Goal: Task Accomplishment & Management: Use online tool/utility

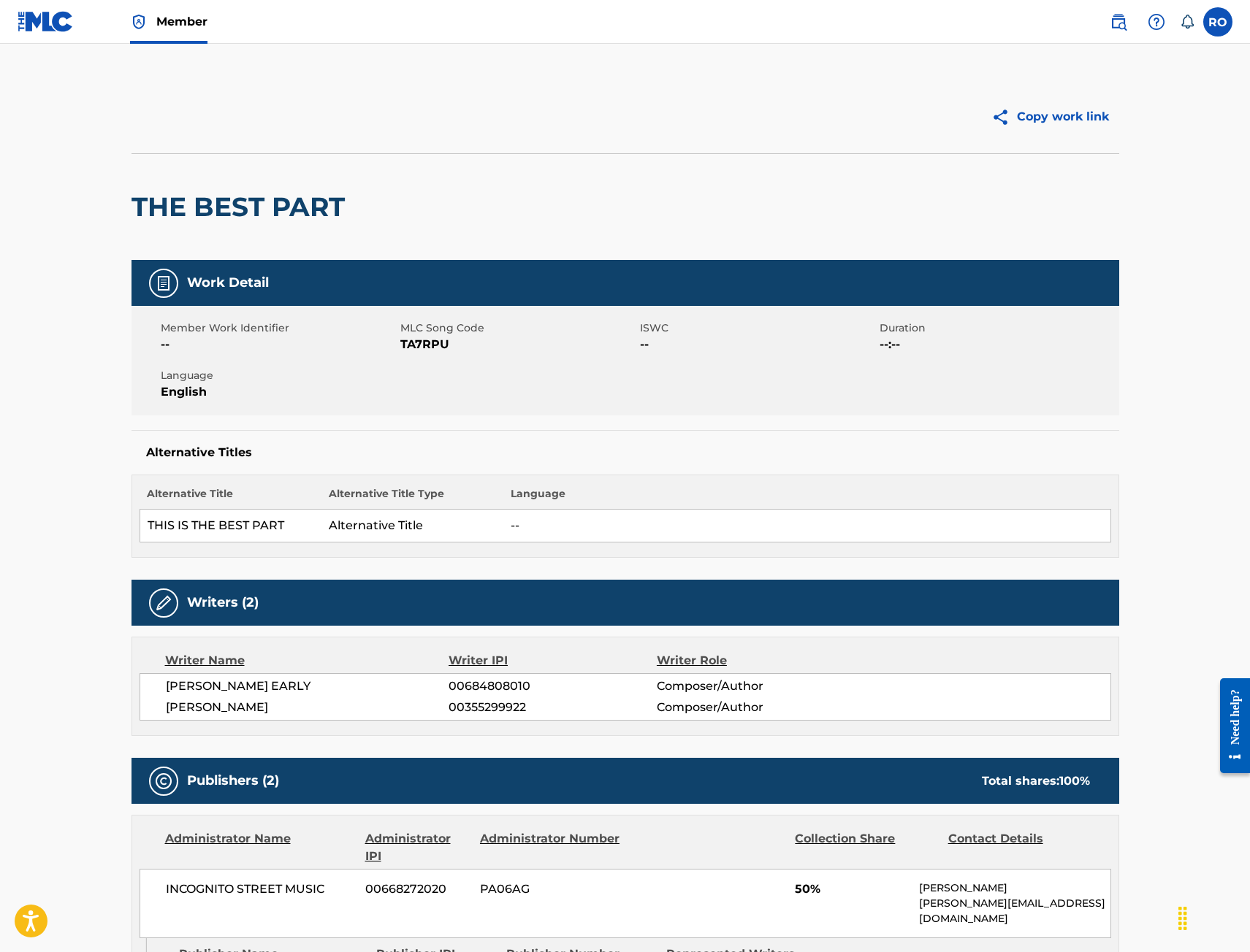
click at [58, 19] on img at bounding box center [46, 21] width 57 height 21
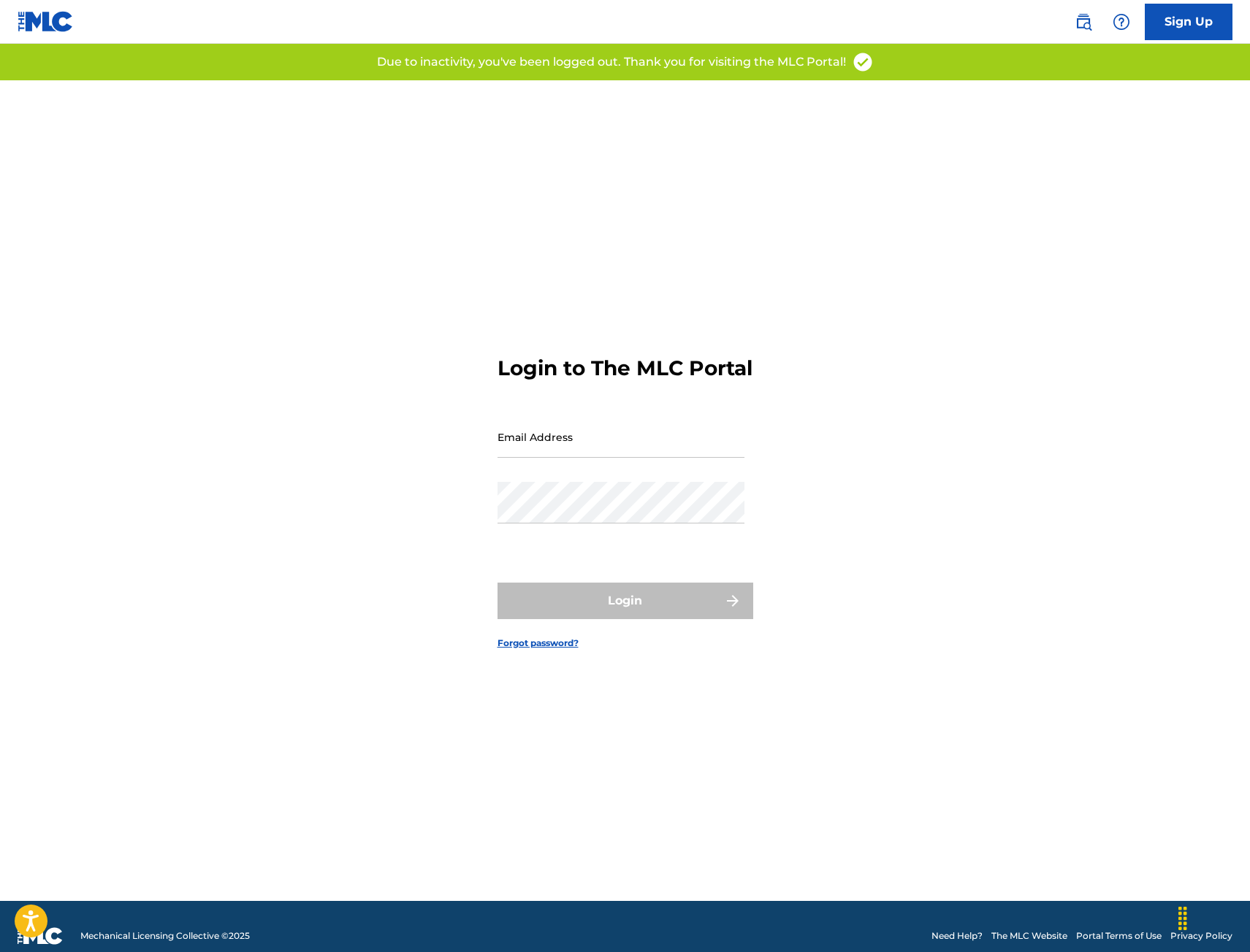
click at [564, 458] on input "Email Address" at bounding box center [620, 437] width 247 height 42
type input "[PERSON_NAME][EMAIL_ADDRESS][PERSON_NAME][DOMAIN_NAME]"
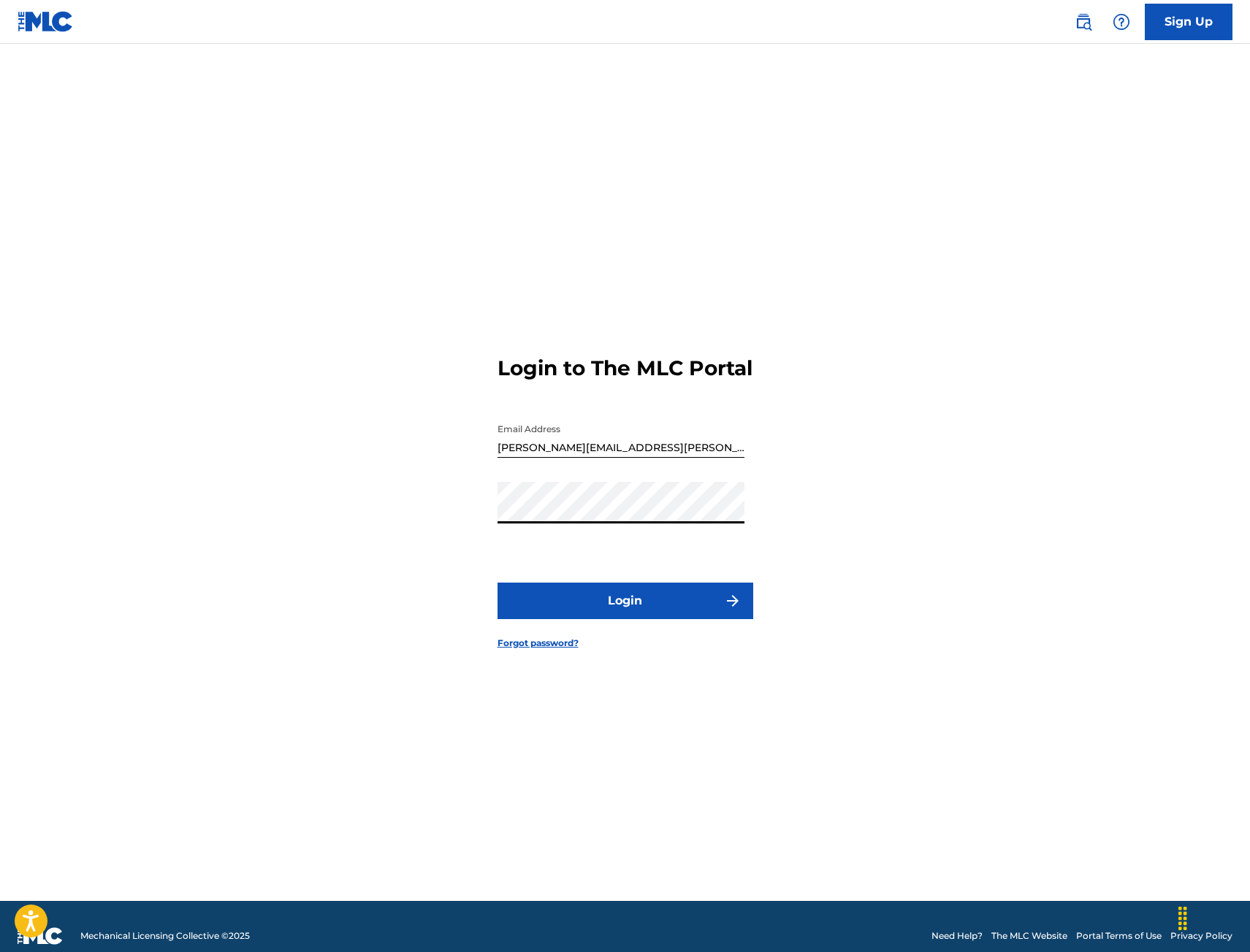
click at [606, 617] on button "Login" at bounding box center [625, 601] width 256 height 37
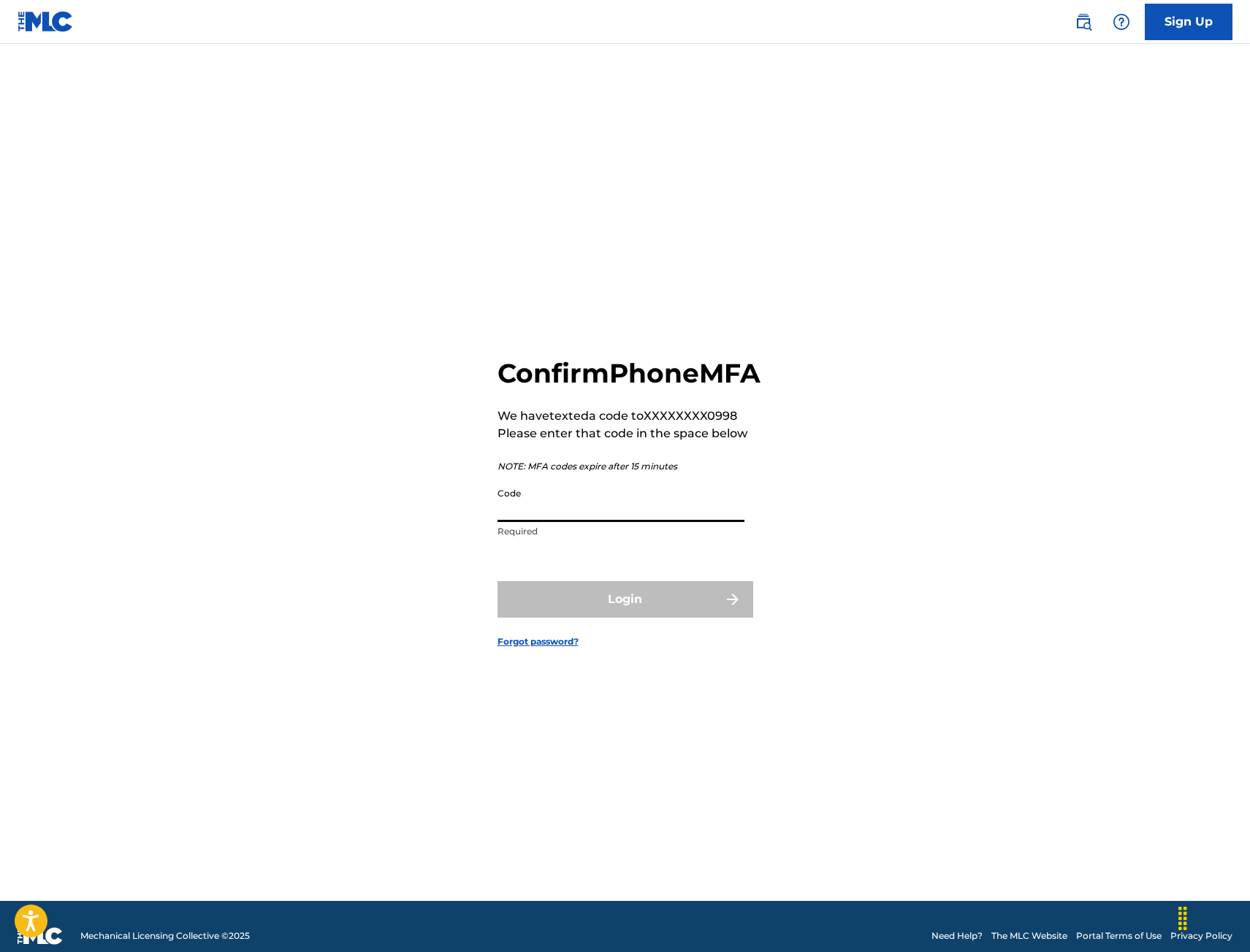
click at [517, 512] on input "Code" at bounding box center [620, 501] width 247 height 42
type input "640323"
click at [630, 608] on button "Login" at bounding box center [625, 599] width 256 height 37
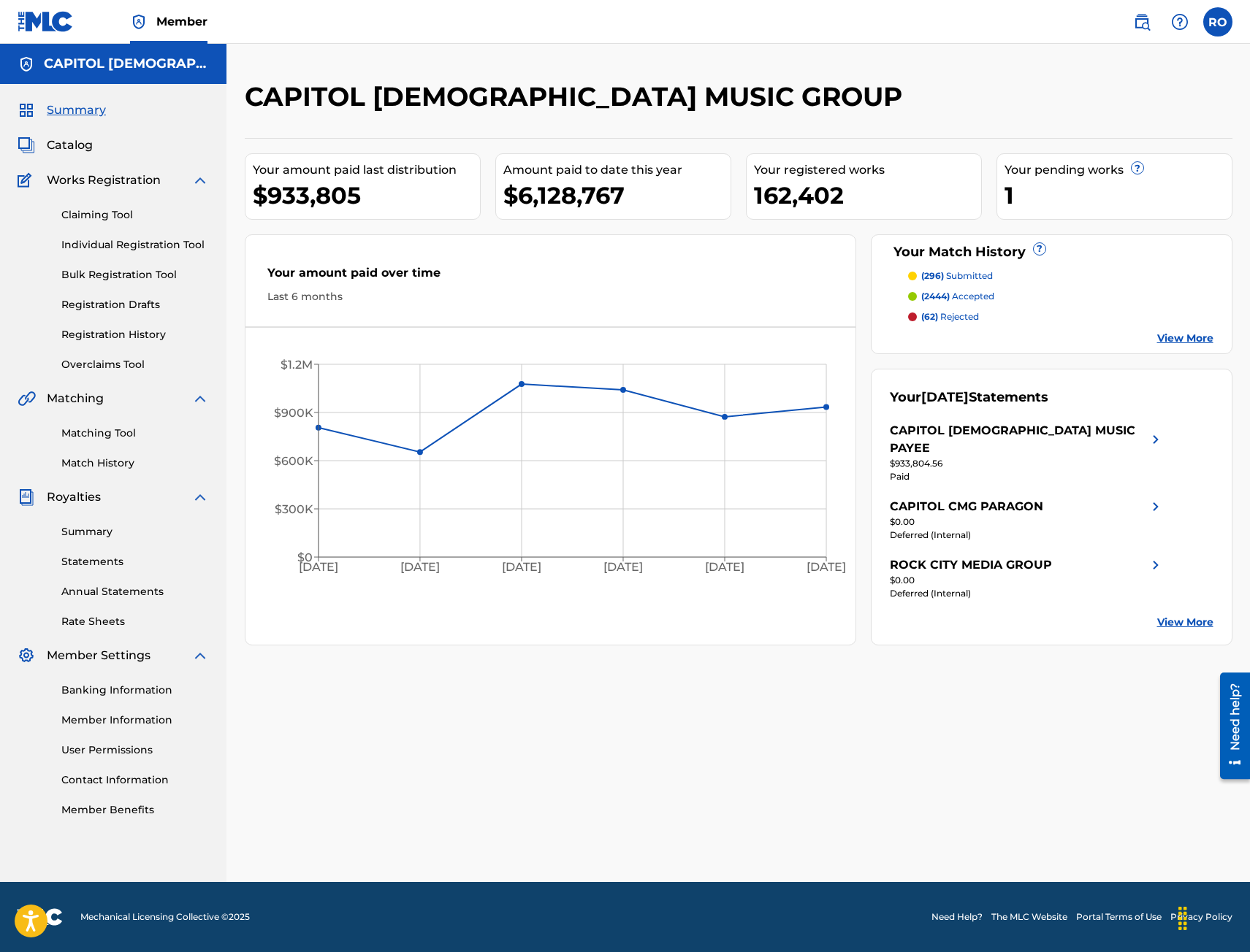
click at [101, 435] on link "Matching Tool" at bounding box center [134, 434] width 147 height 15
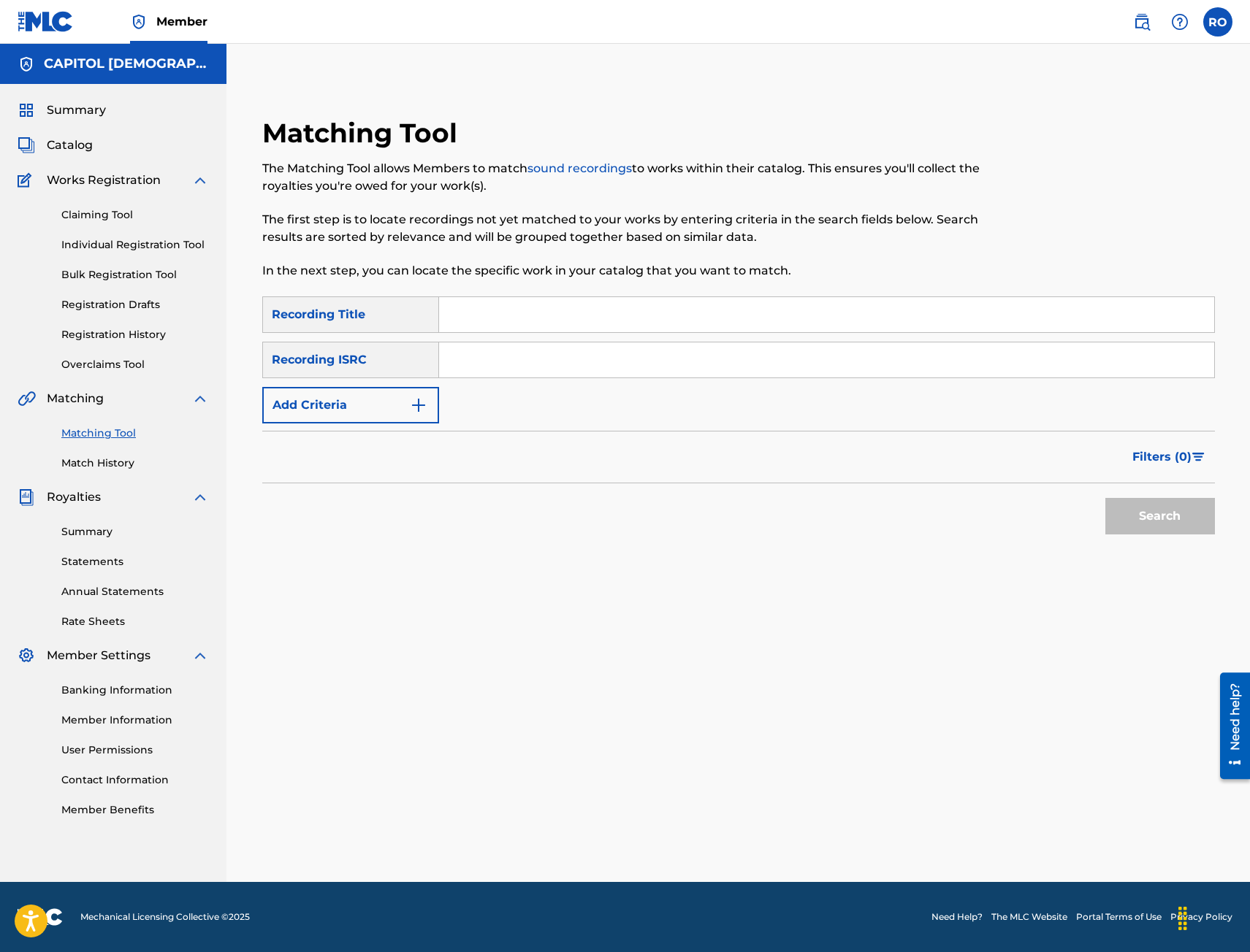
click at [497, 364] on input "Search Form" at bounding box center [826, 360] width 775 height 35
paste input "QM5GK1500016"
type input "QM5GK1500016"
click at [1120, 510] on button "Search" at bounding box center [1159, 516] width 109 height 37
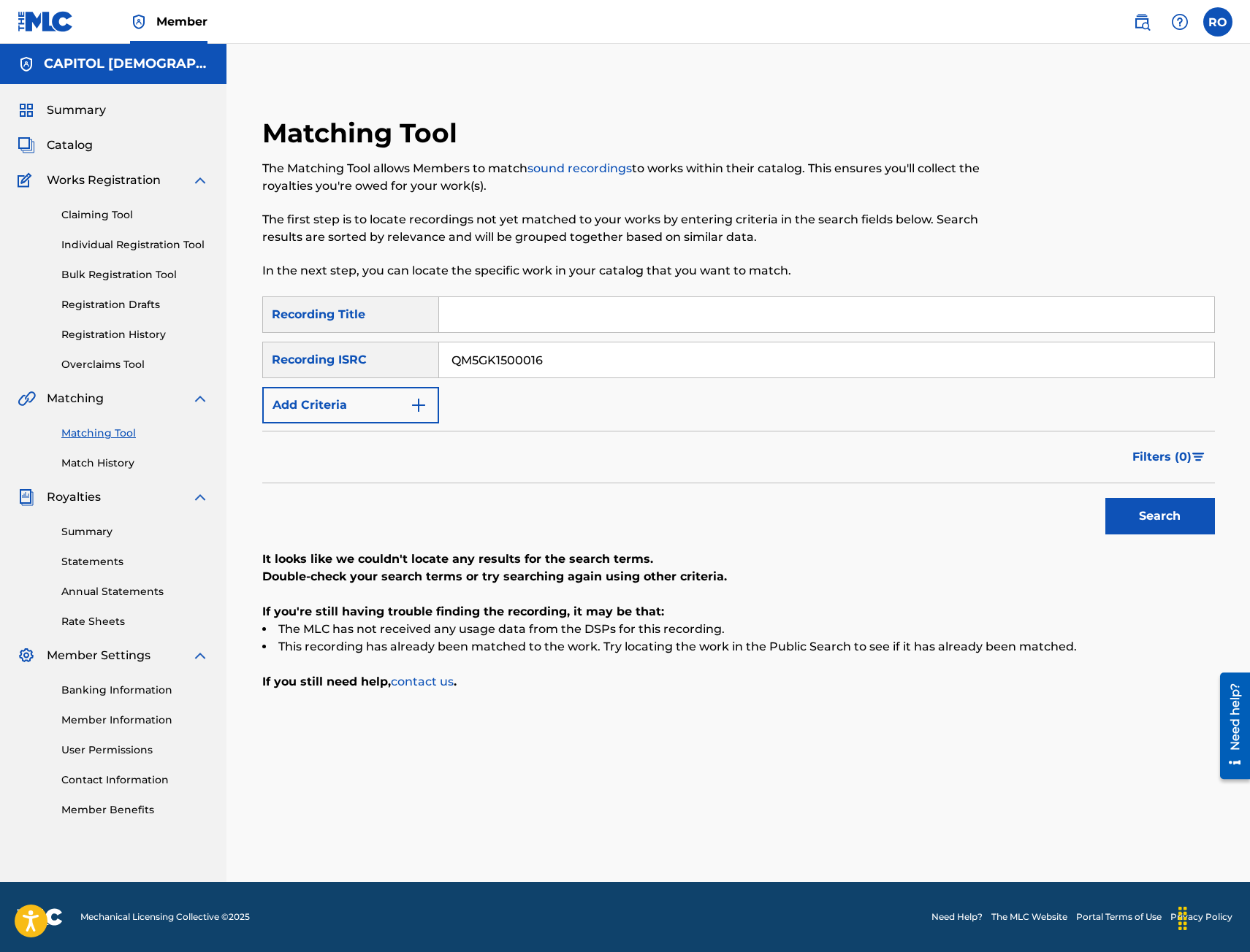
click at [87, 145] on span "Catalog" at bounding box center [69, 145] width 46 height 18
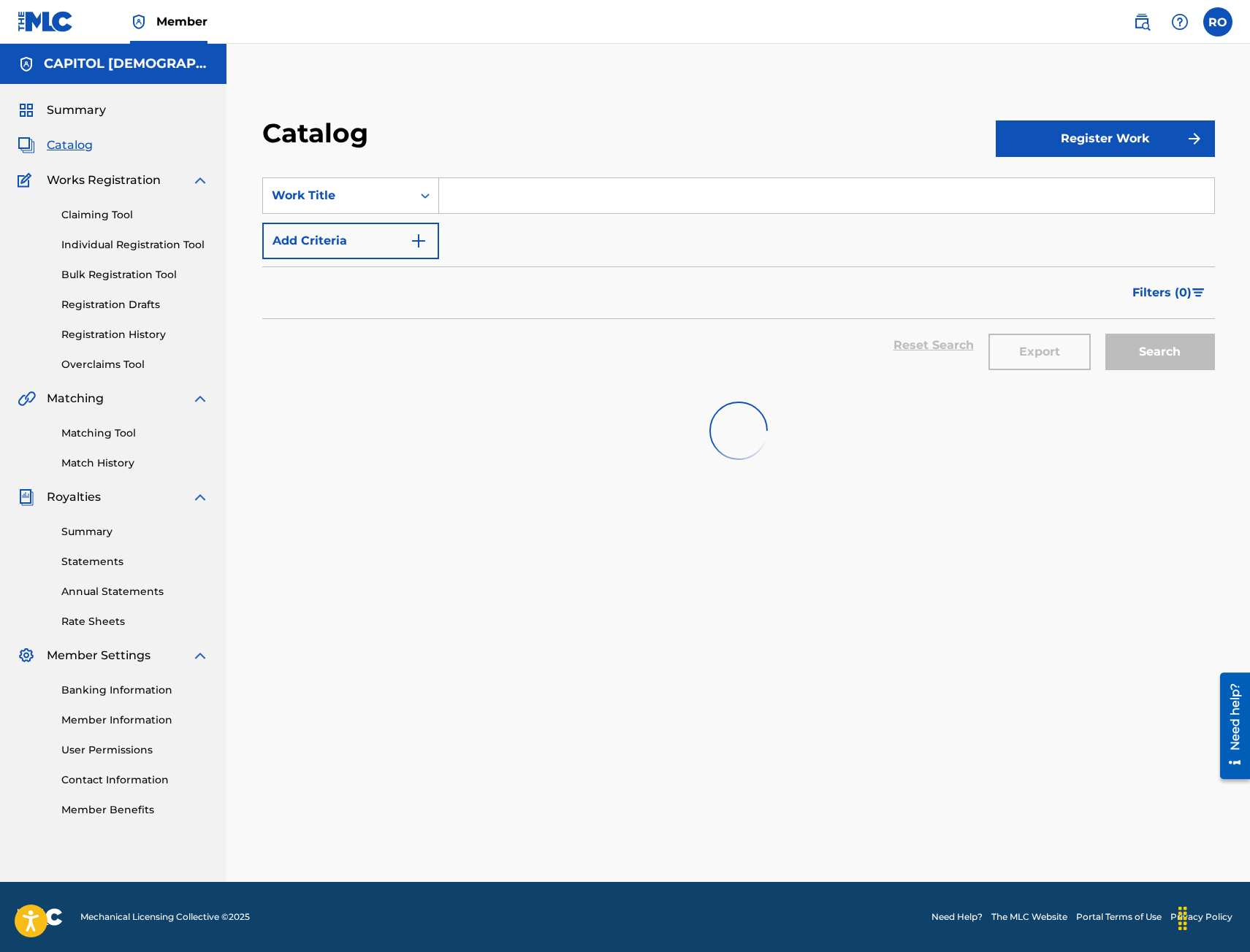
click at [489, 182] on input "Search Form" at bounding box center [826, 195] width 775 height 35
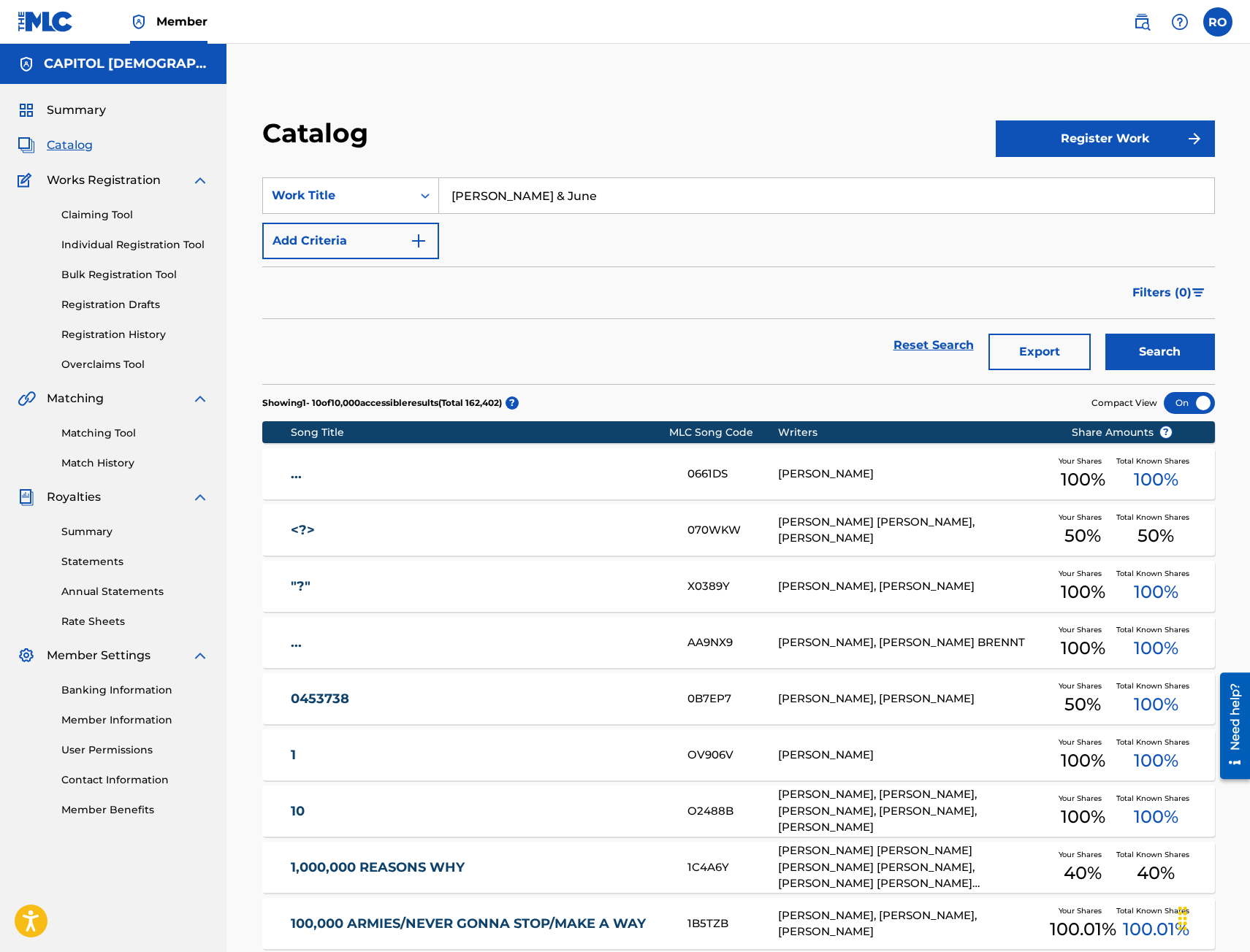
type input "[PERSON_NAME] & June"
click at [1105, 334] on button "Search" at bounding box center [1159, 352] width 109 height 37
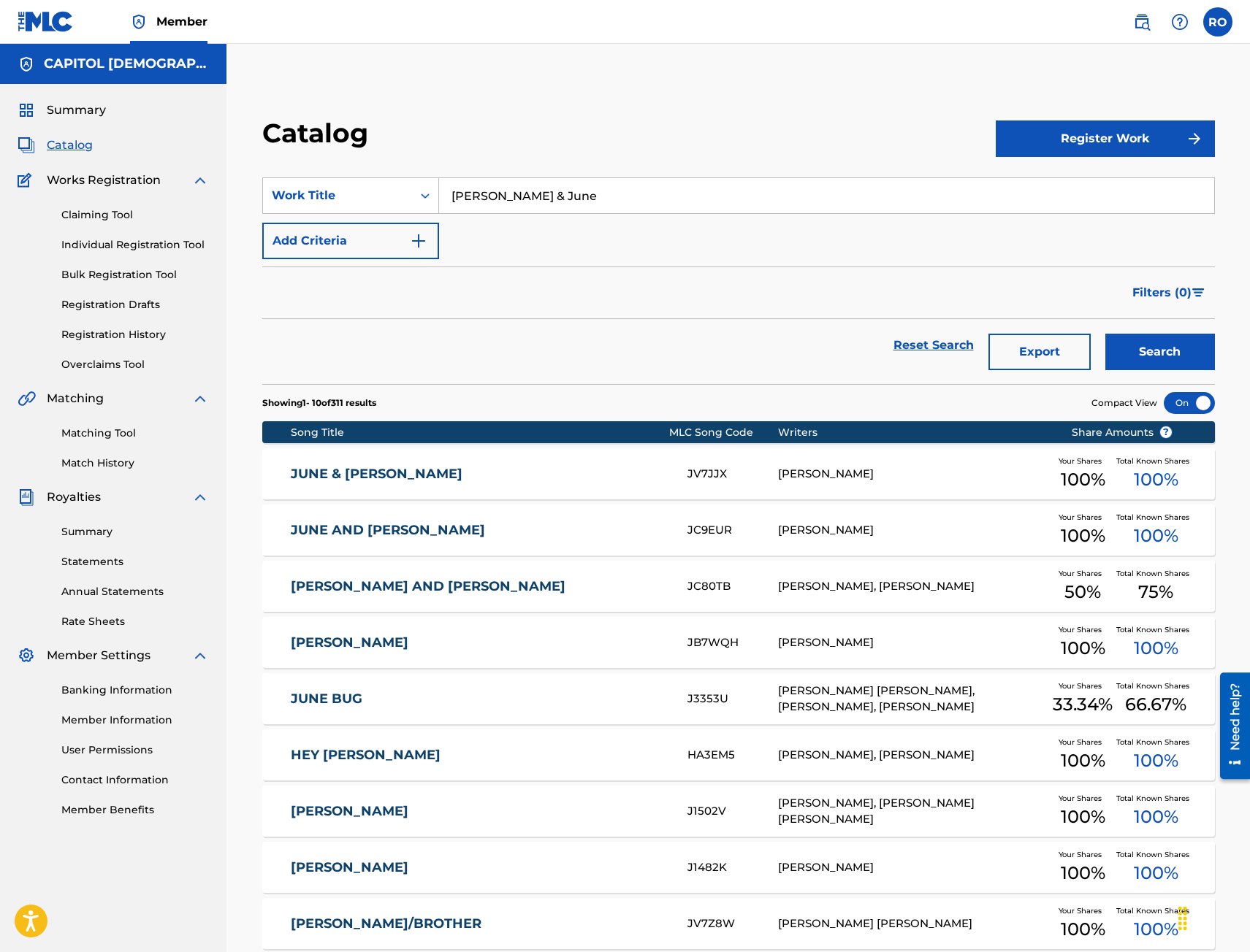
click at [468, 472] on link "JUNE & [PERSON_NAME]" at bounding box center [480, 474] width 377 height 17
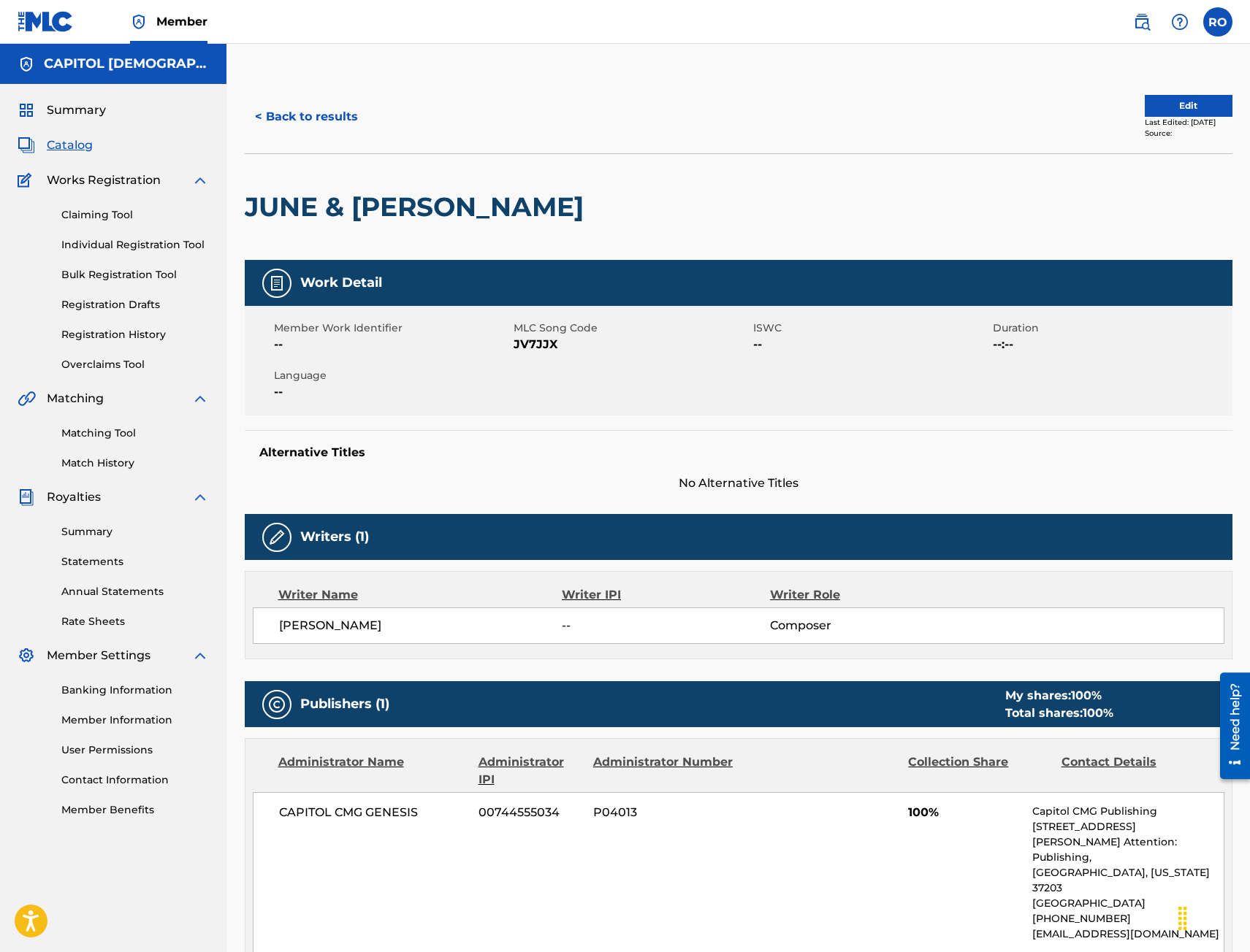
click at [92, 435] on link "Matching Tool" at bounding box center [134, 434] width 147 height 15
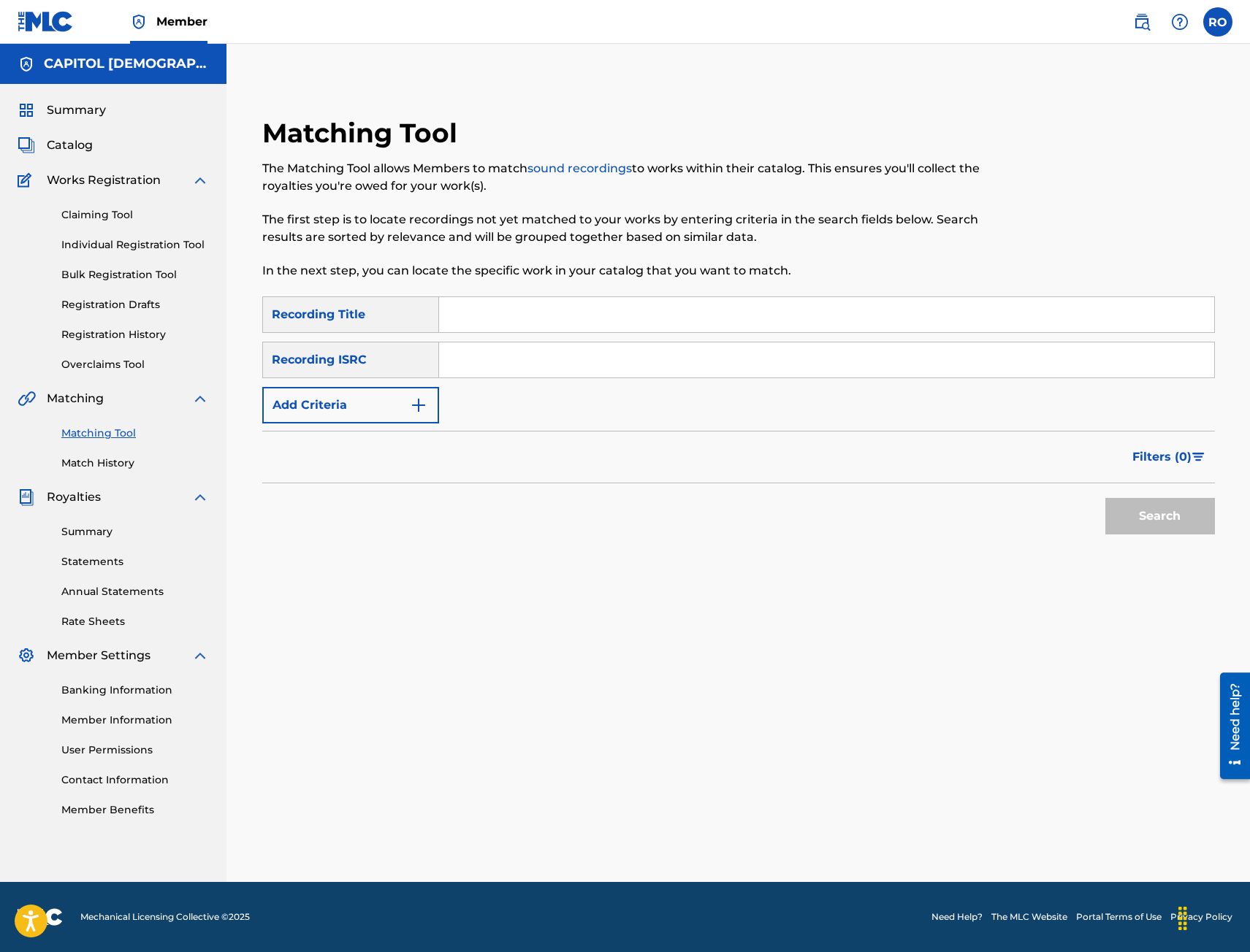
click at [544, 352] on input "Search Form" at bounding box center [826, 360] width 775 height 35
paste input "[PERSON_NAME]"
type input "[PERSON_NAME]"
drag, startPoint x: 563, startPoint y: 361, endPoint x: 392, endPoint y: 360, distance: 171.0
click at [392, 360] on div "SearchWithCriteria3bc37083-e16e-4fd9-9fe3-ea30d6754500 Recording ISRC [PERSON_N…" at bounding box center [738, 360] width 952 height 37
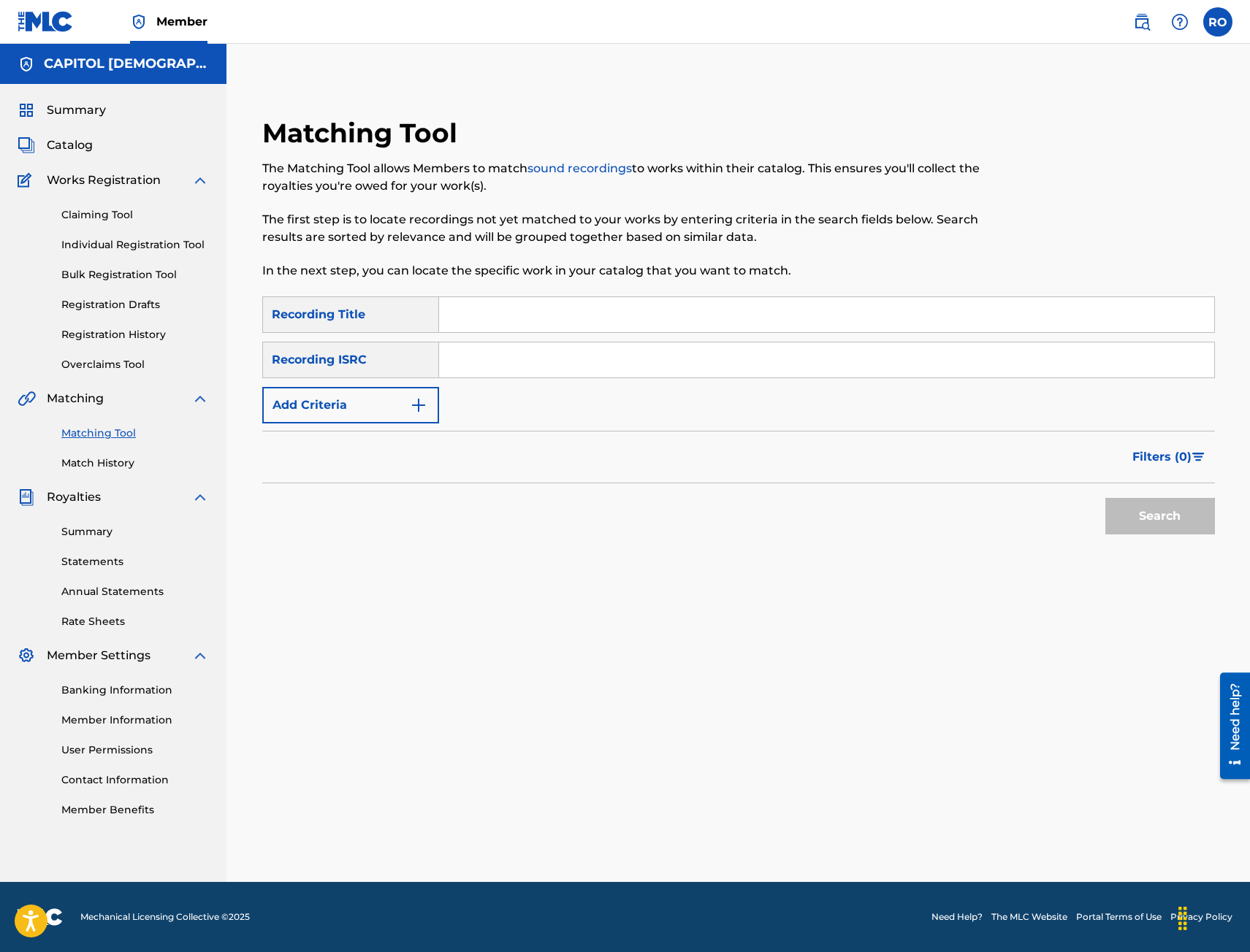
paste input "QM5GK1500021"
click at [1118, 509] on button "Search" at bounding box center [1159, 516] width 109 height 37
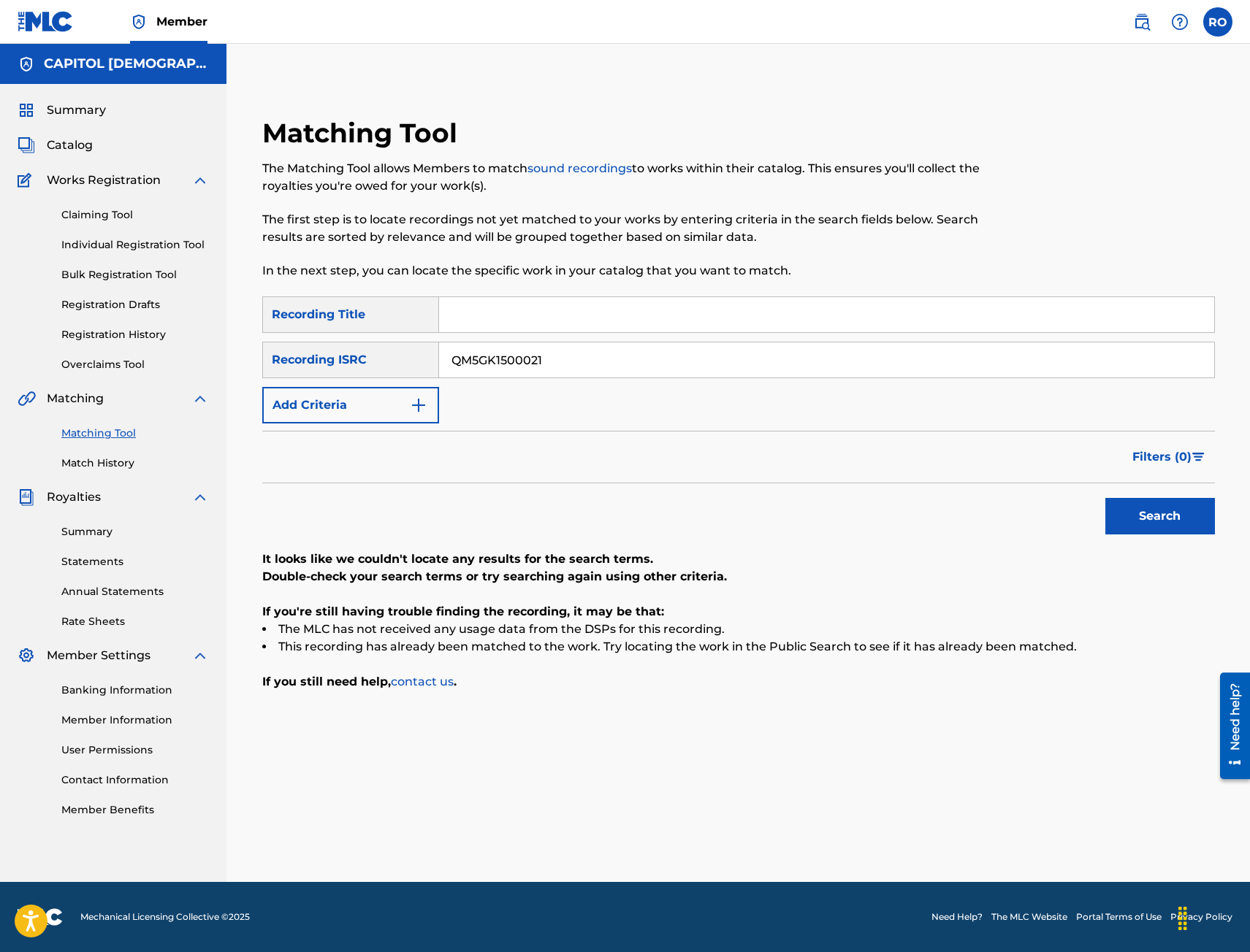
drag, startPoint x: 562, startPoint y: 363, endPoint x: 443, endPoint y: 353, distance: 119.4
click at [443, 353] on input "QM5GK1500021" at bounding box center [826, 360] width 775 height 35
paste input "09"
type input "QM5GK1500009"
click at [1141, 521] on button "Search" at bounding box center [1159, 516] width 109 height 37
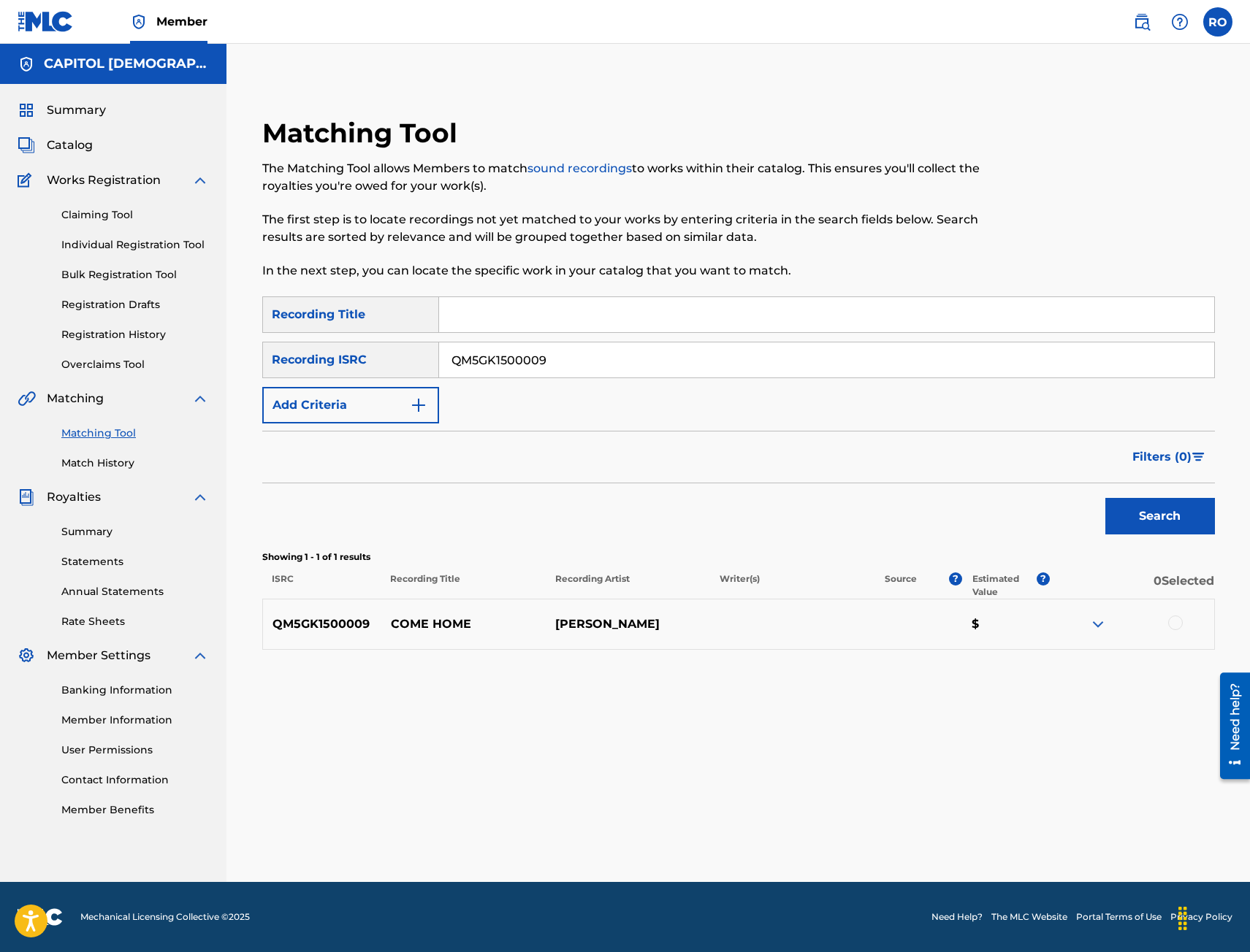
click at [1174, 623] on div at bounding box center [1175, 622] width 15 height 15
click at [1051, 828] on button "Match 1 Group" at bounding box center [1026, 834] width 161 height 37
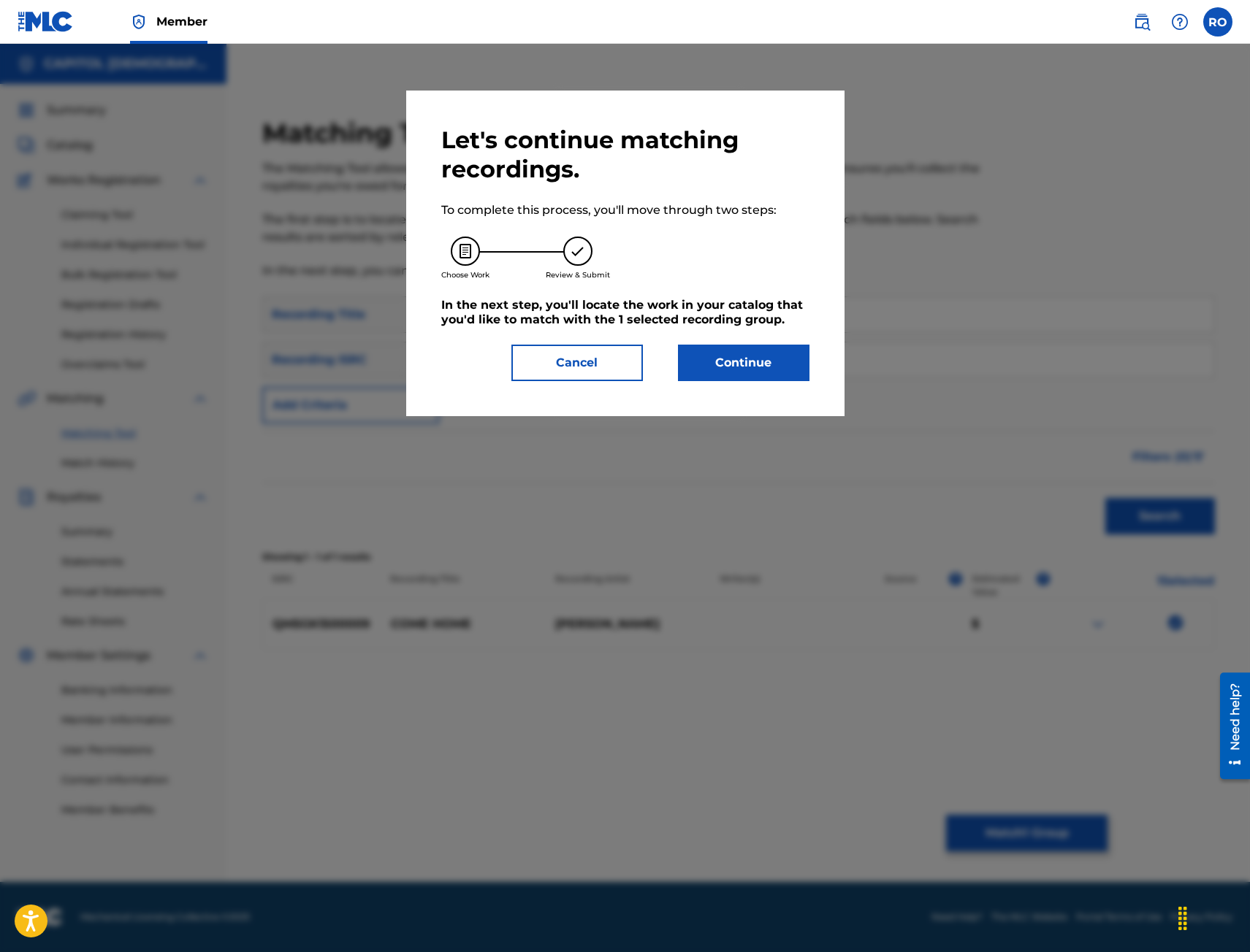
click at [711, 364] on button "Continue" at bounding box center [744, 363] width 131 height 37
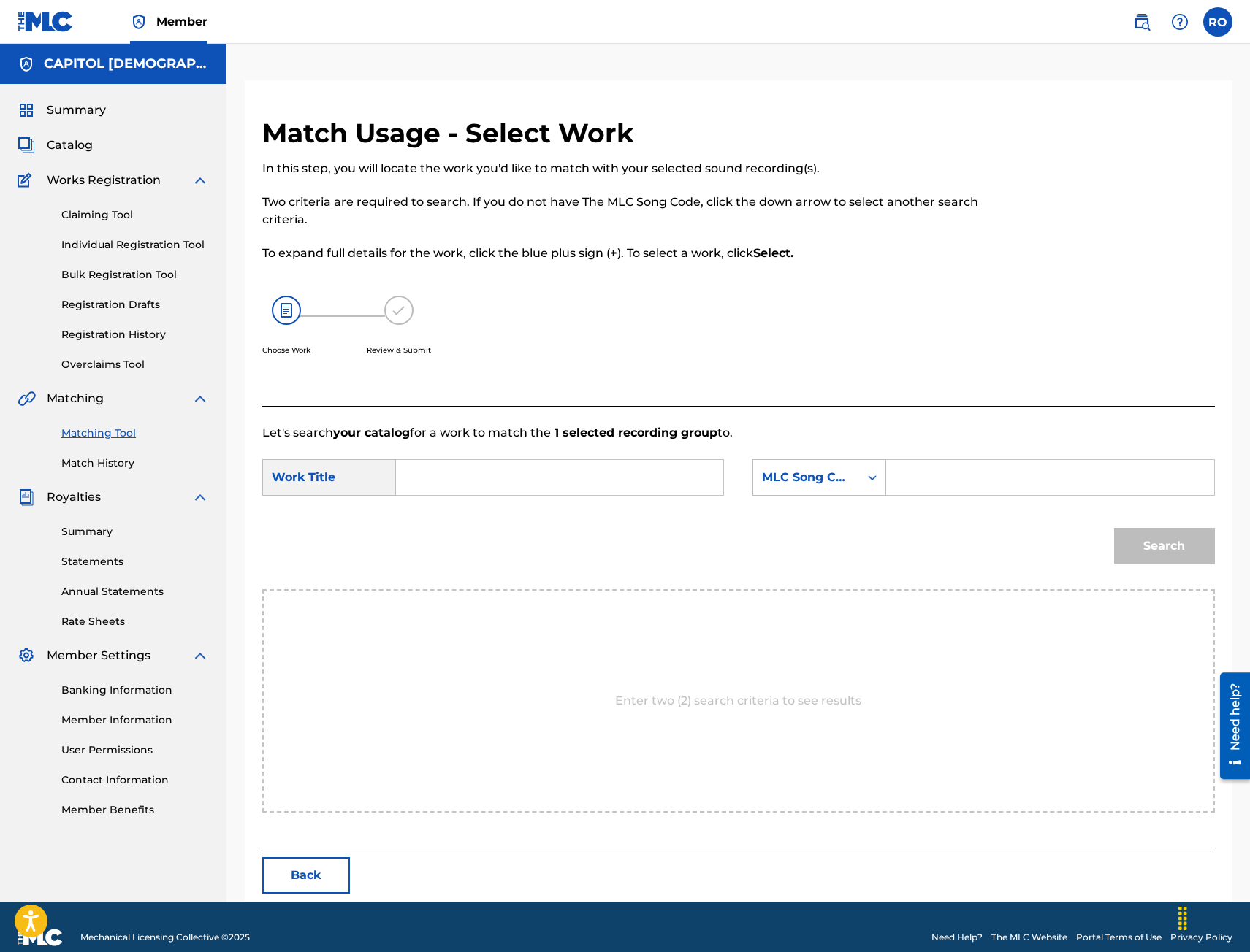
click at [467, 473] on input "Search Form" at bounding box center [560, 478] width 302 height 35
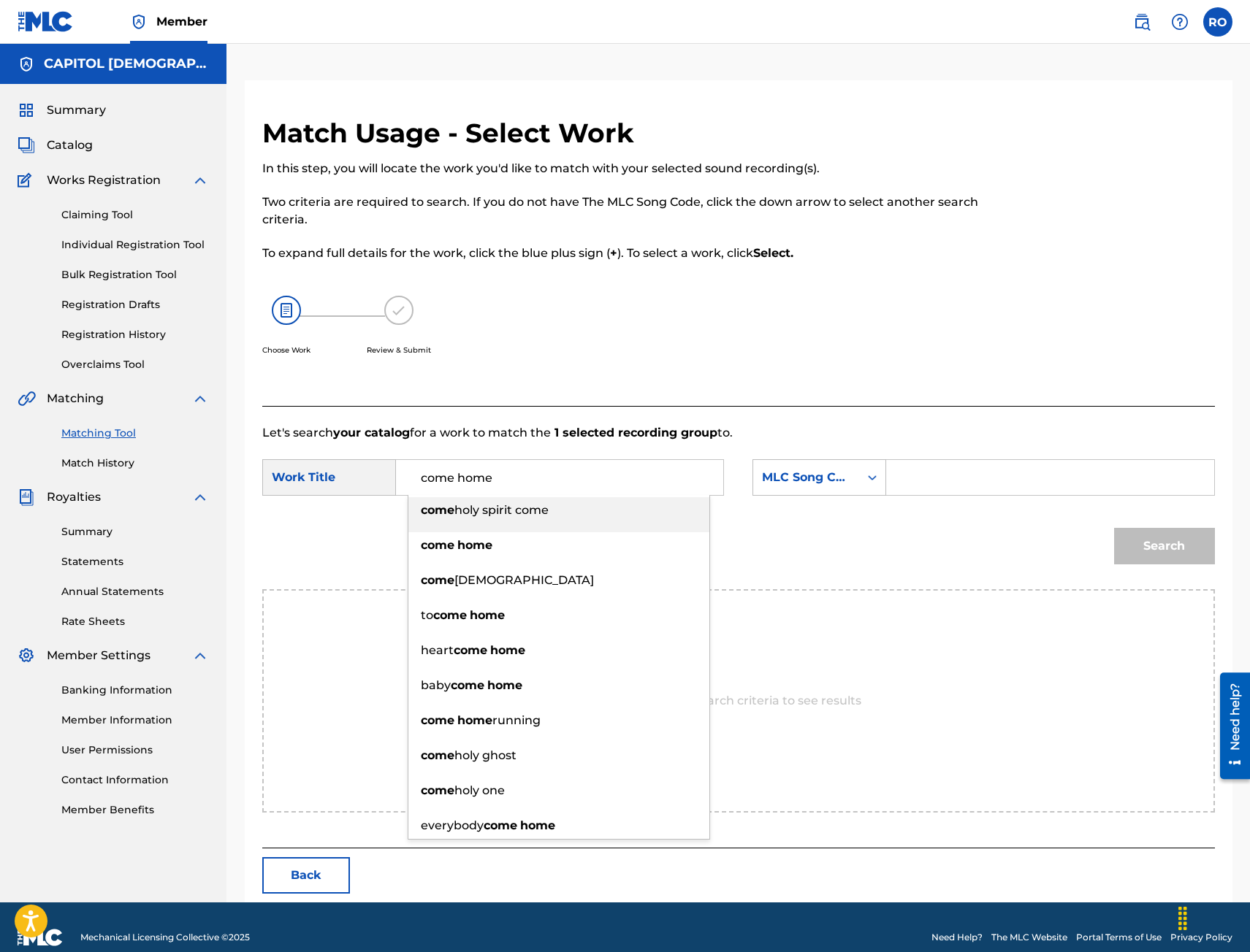
type input "come home"
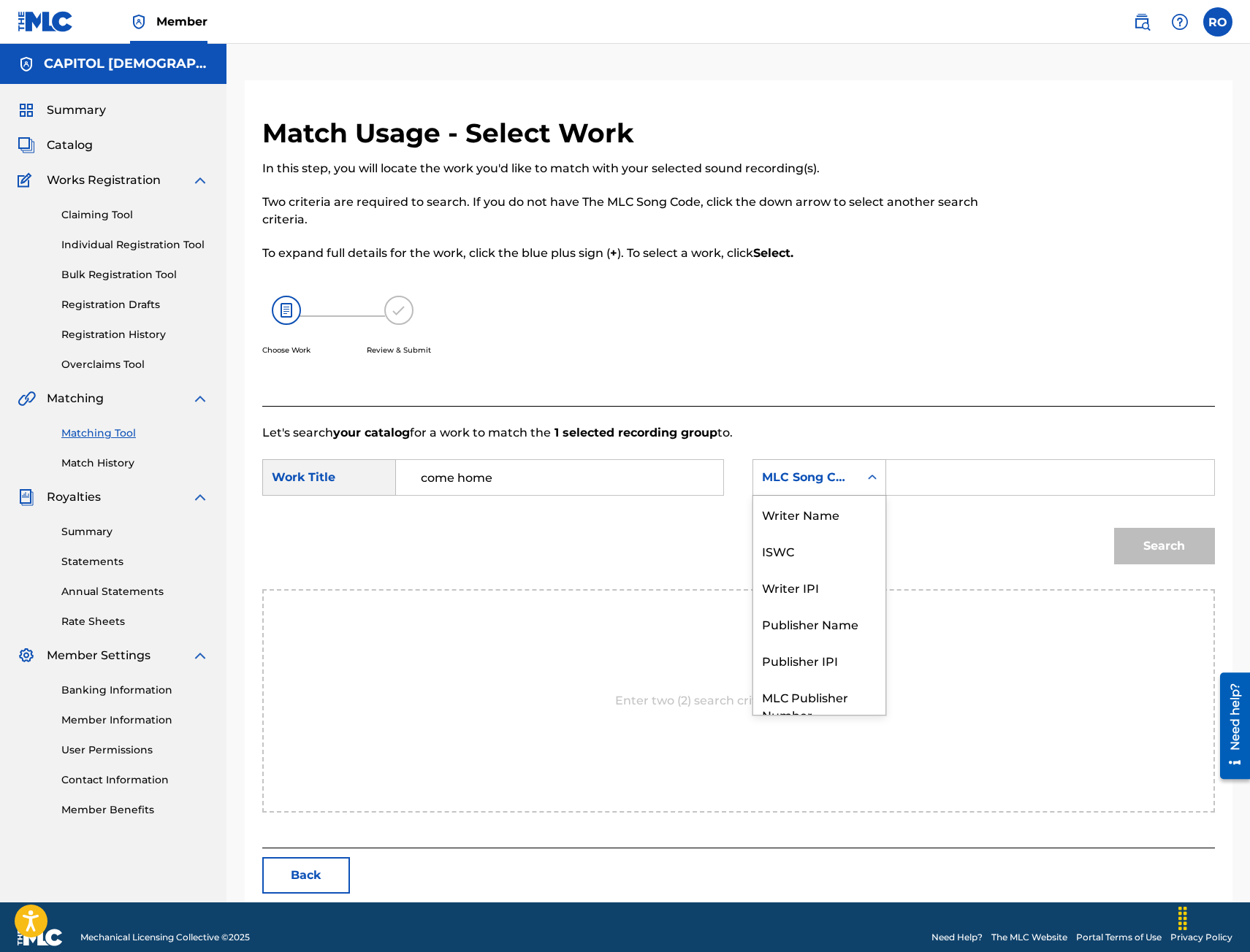
click at [833, 478] on div "MLC Song Code" at bounding box center [806, 477] width 89 height 18
drag, startPoint x: 823, startPoint y: 506, endPoint x: 858, endPoint y: 498, distance: 35.9
click at [825, 506] on div "Writer Name" at bounding box center [819, 514] width 132 height 37
click at [920, 479] on input "Search Form" at bounding box center [1050, 478] width 302 height 35
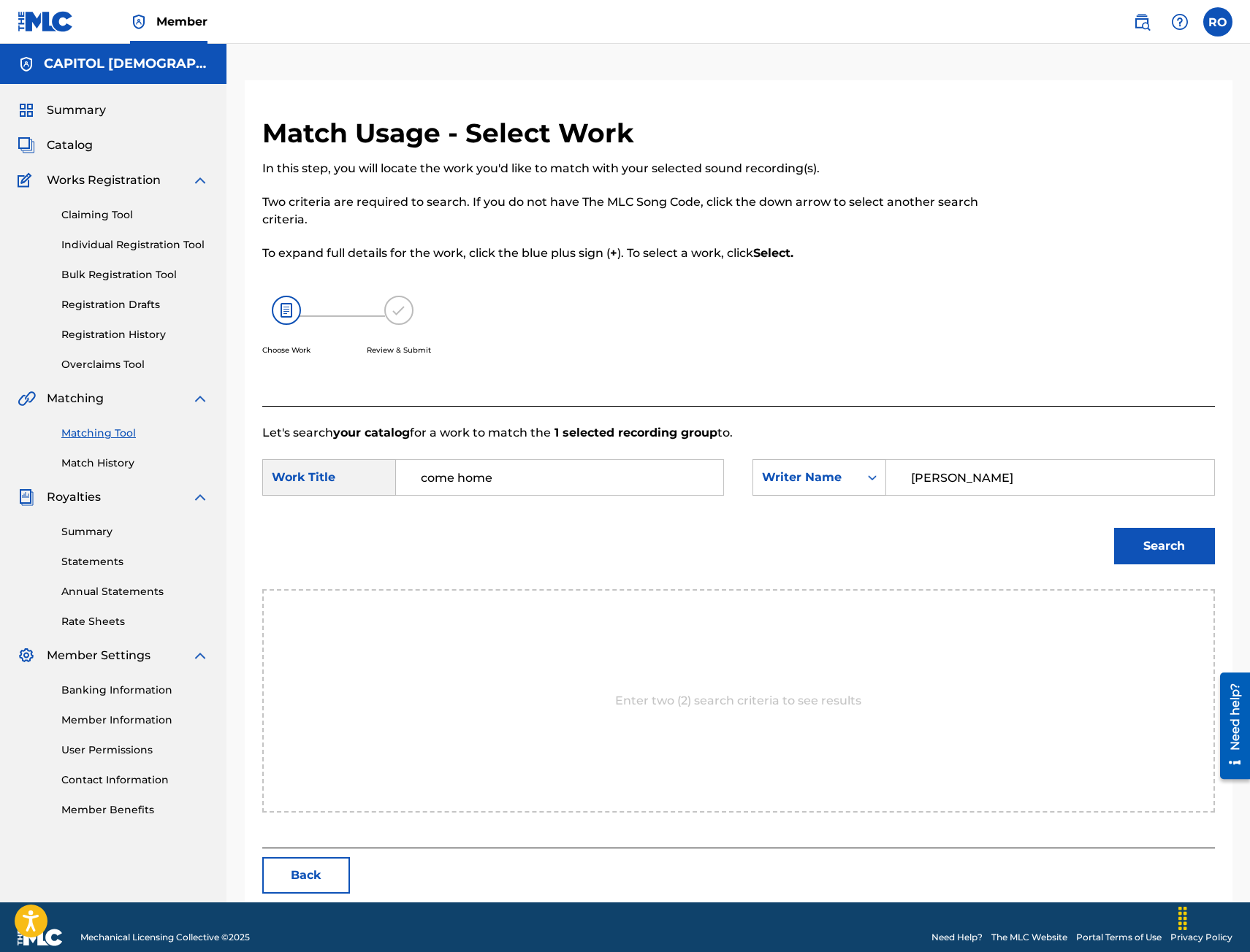
type input "[PERSON_NAME]"
click at [1114, 528] on button "Search" at bounding box center [1164, 547] width 101 height 37
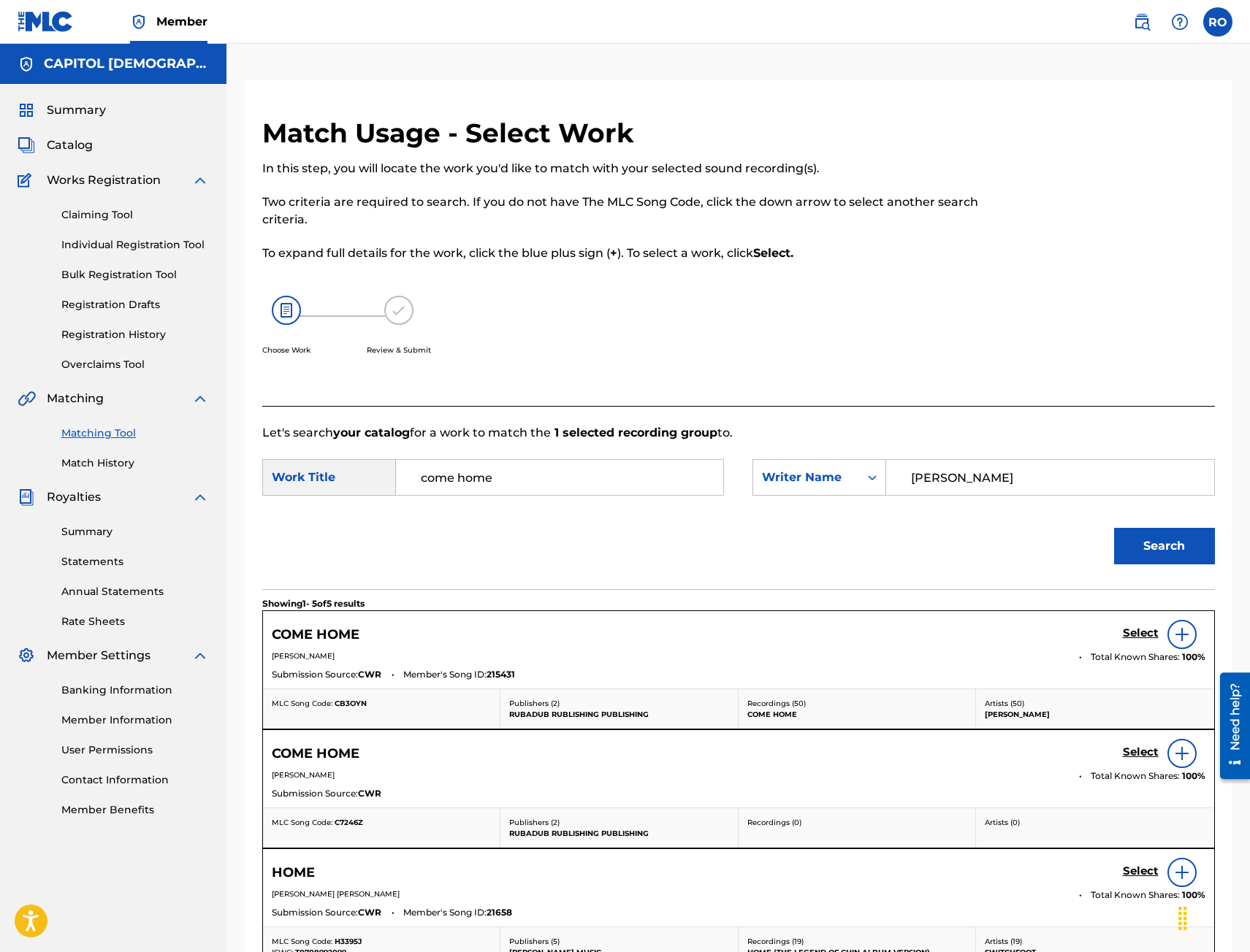
click at [1139, 634] on h5 "Select" at bounding box center [1140, 634] width 36 height 14
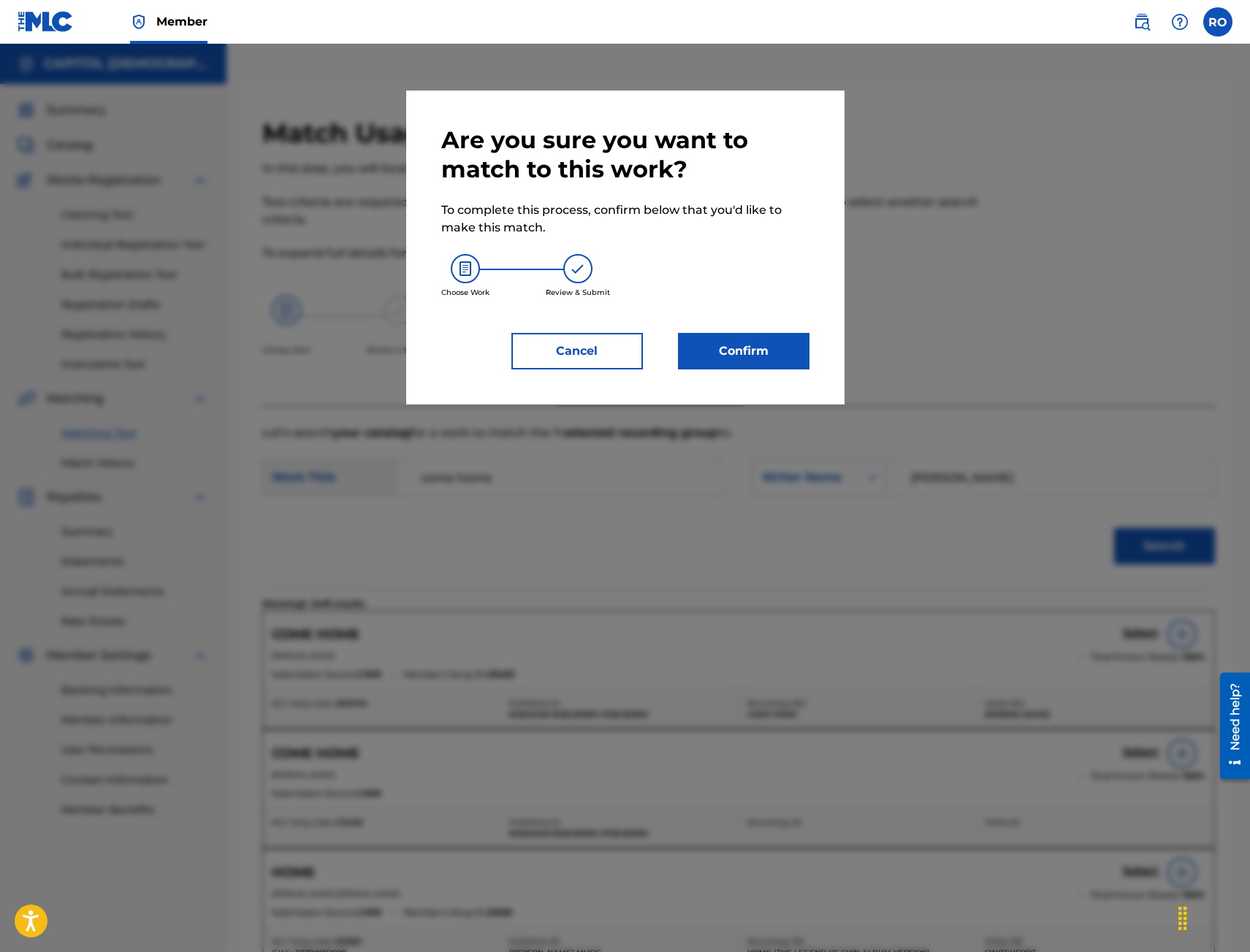
click at [753, 354] on button "Confirm" at bounding box center [744, 351] width 131 height 37
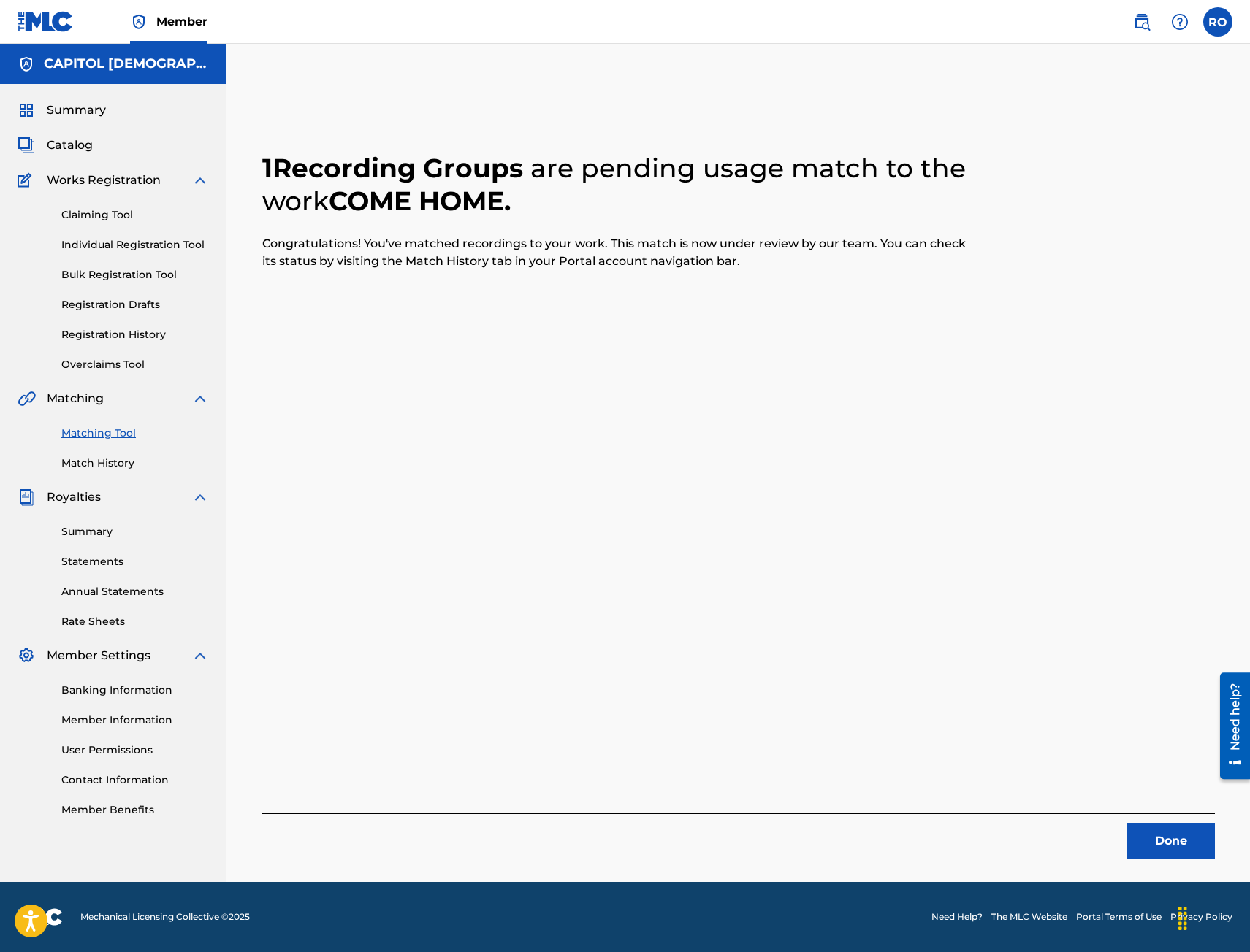
click at [1151, 853] on button "Done" at bounding box center [1171, 841] width 88 height 37
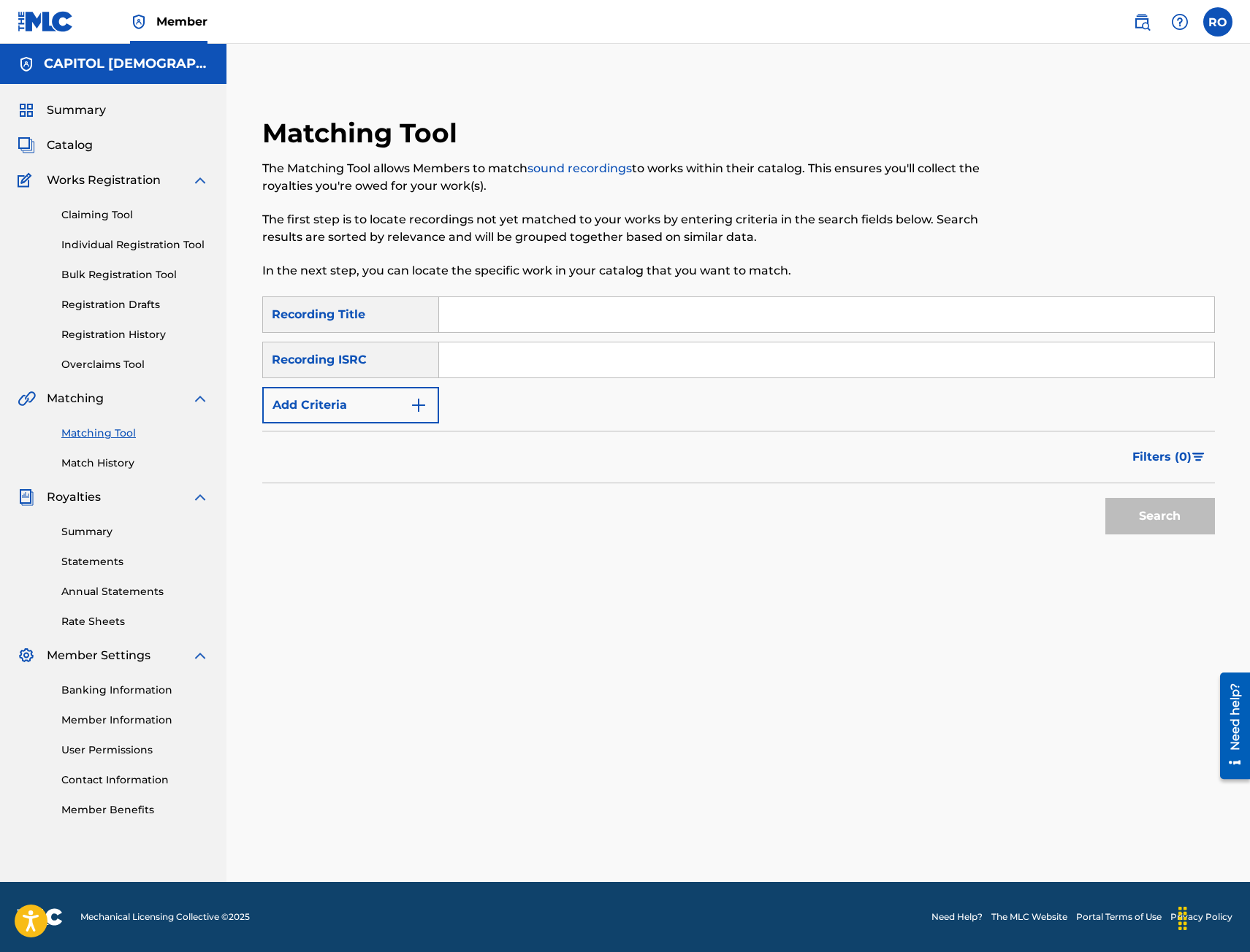
click at [468, 363] on input "Search Form" at bounding box center [826, 360] width 775 height 35
paste input "QM5GK1500004"
type input "QM5GK1500004"
click at [1187, 520] on button "Search" at bounding box center [1159, 516] width 109 height 37
